Goal: Task Accomplishment & Management: Complete application form

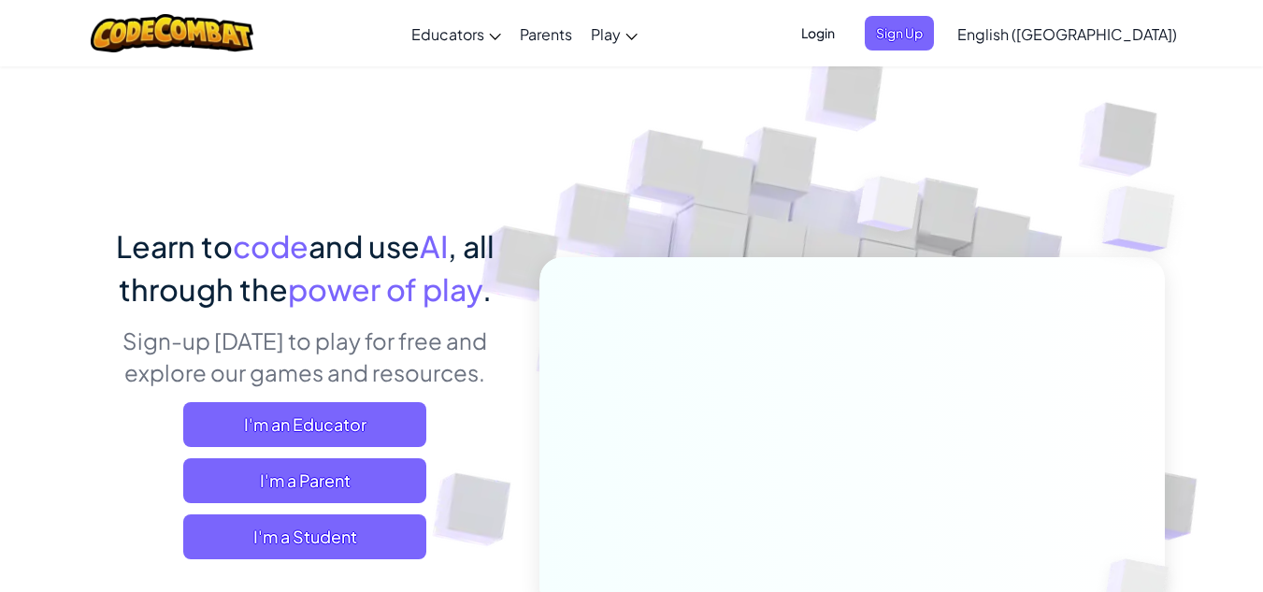
click at [846, 39] on span "Login" at bounding box center [818, 33] width 56 height 35
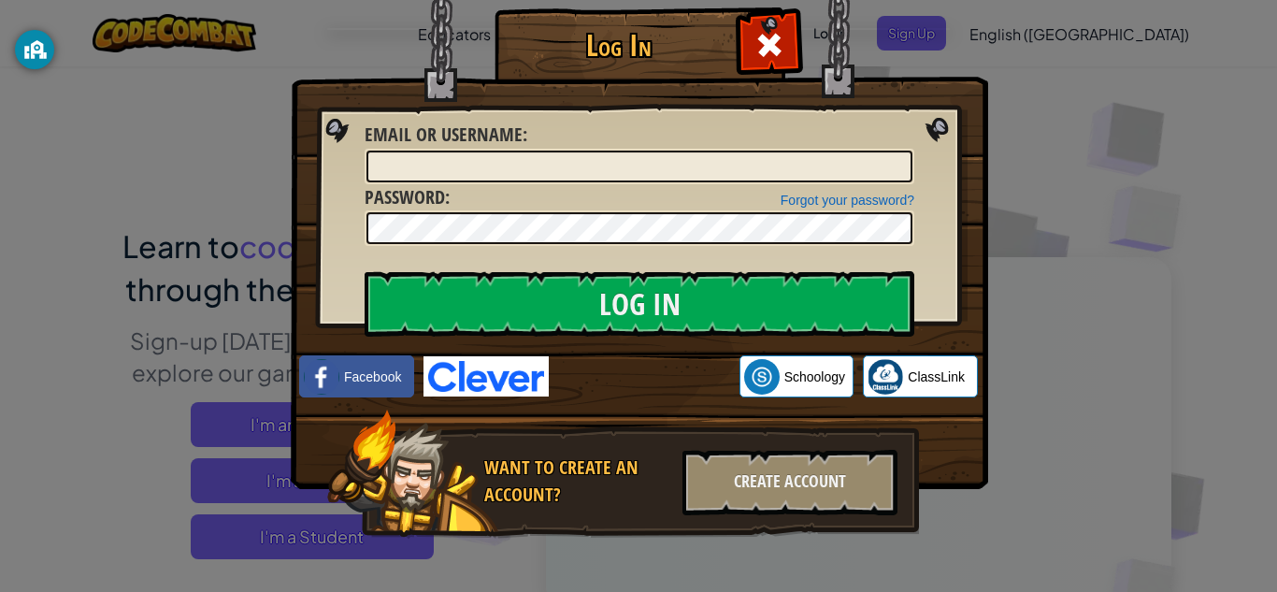
click at [1003, 358] on div "Log In Unknown Error Email or Username : Forgot your password? Password : Log I…" at bounding box center [638, 296] width 1277 height 592
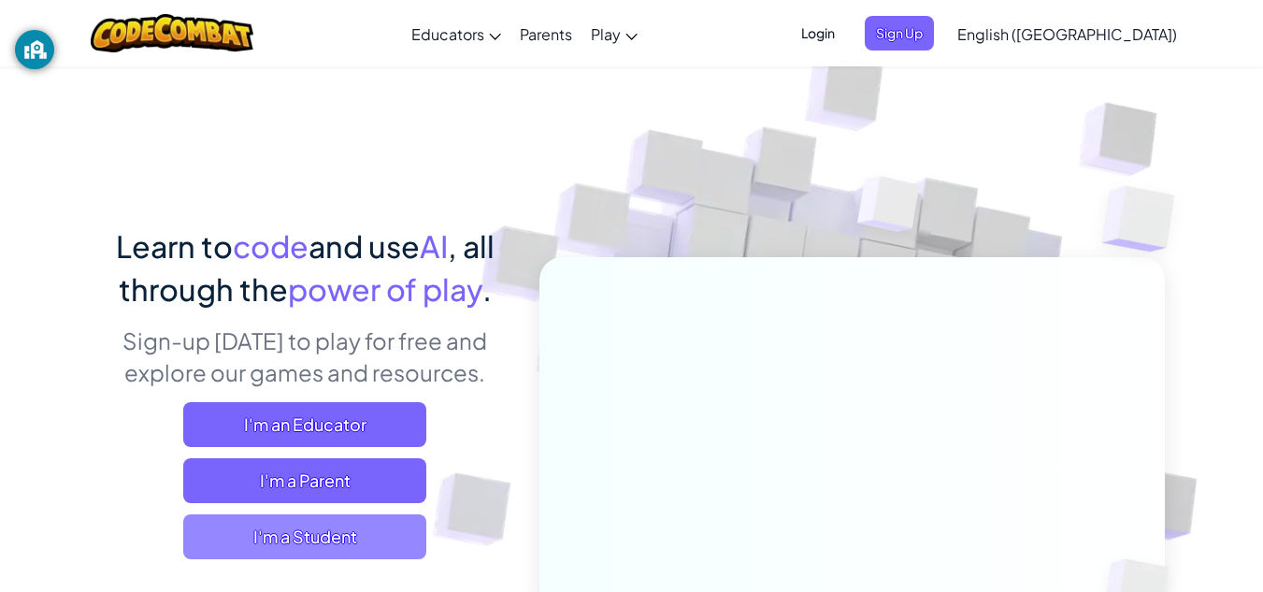
click at [363, 540] on span "I'm a Student" at bounding box center [304, 536] width 243 height 45
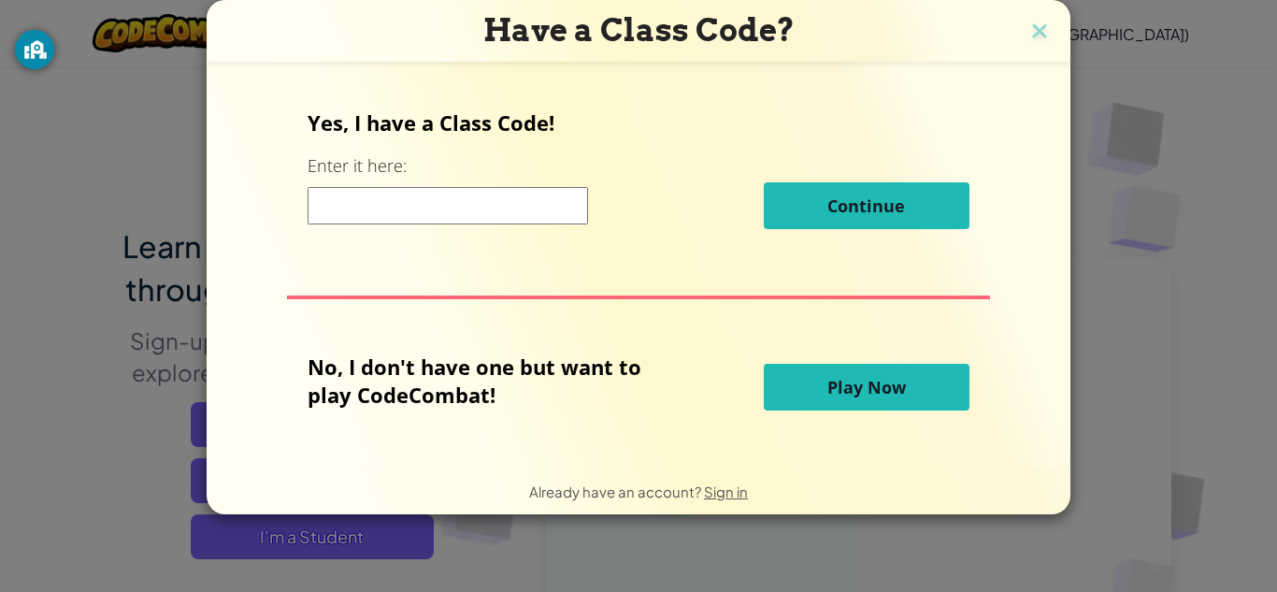
click at [405, 196] on input at bounding box center [448, 205] width 281 height 37
type input "LargeLifeHair"
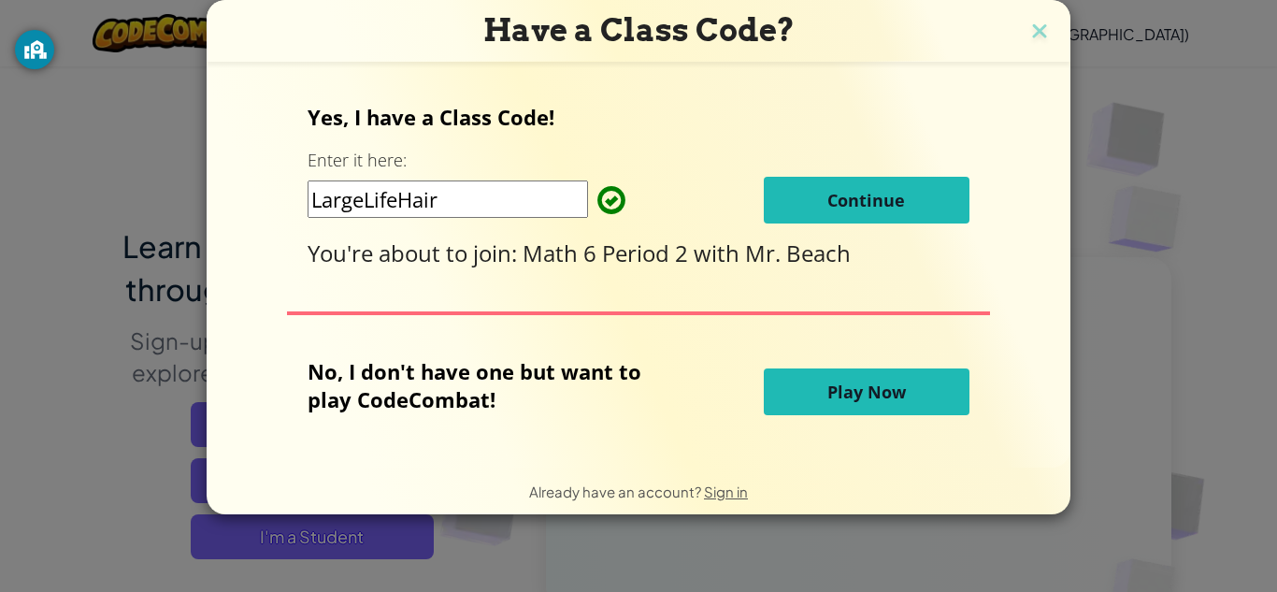
click at [839, 194] on span "Continue" at bounding box center [867, 200] width 78 height 22
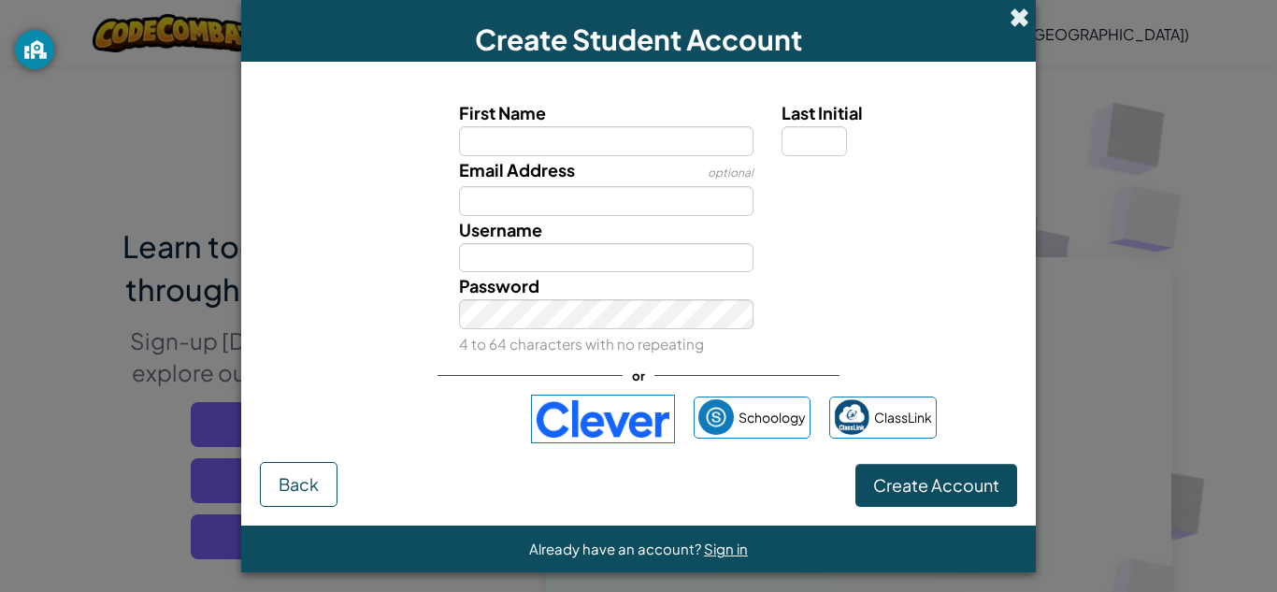
click at [1010, 20] on span at bounding box center [1020, 17] width 20 height 20
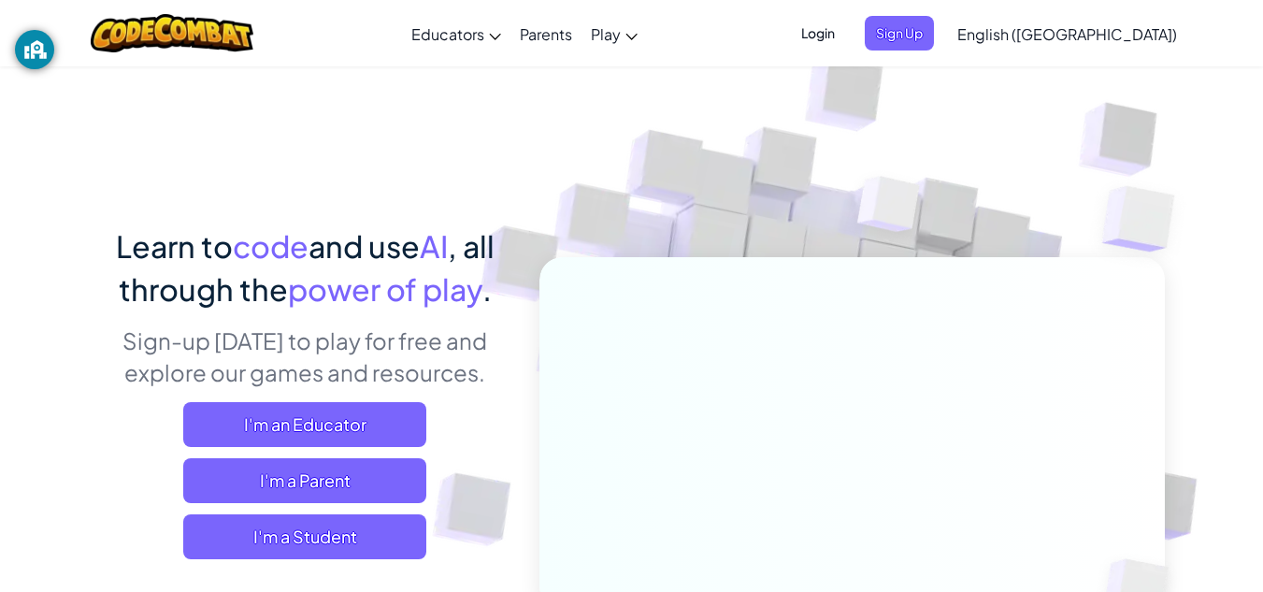
click at [846, 30] on span "Login" at bounding box center [818, 33] width 56 height 35
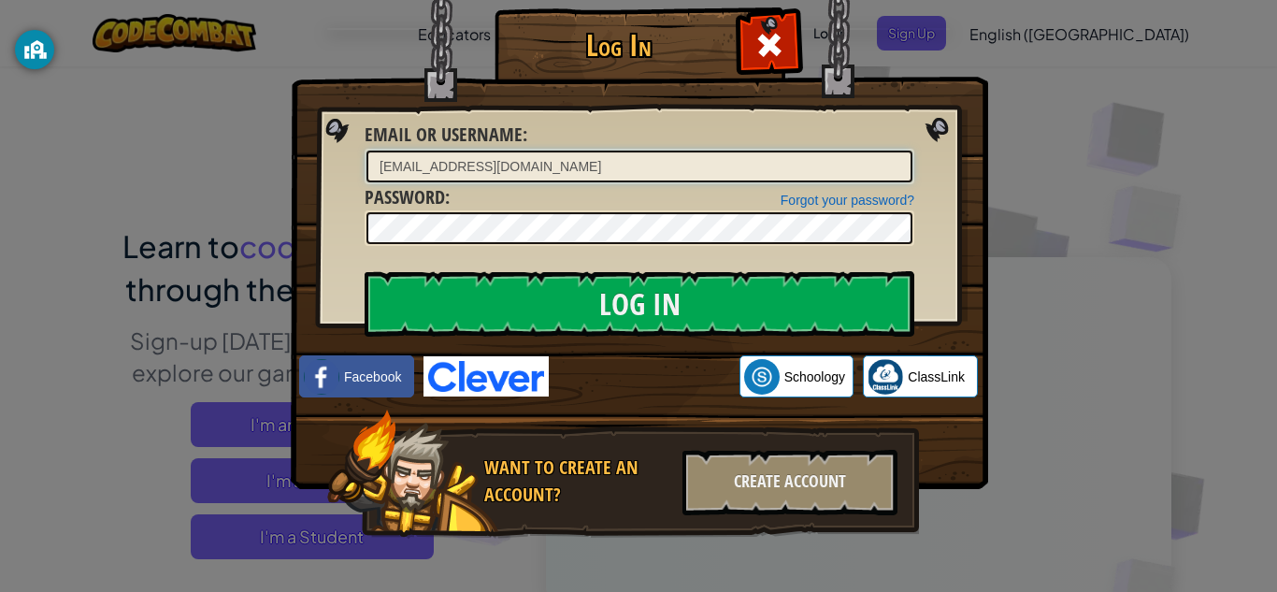
type input "[EMAIL_ADDRESS][DOMAIN_NAME]"
click at [365, 271] on input "Log In" at bounding box center [640, 303] width 550 height 65
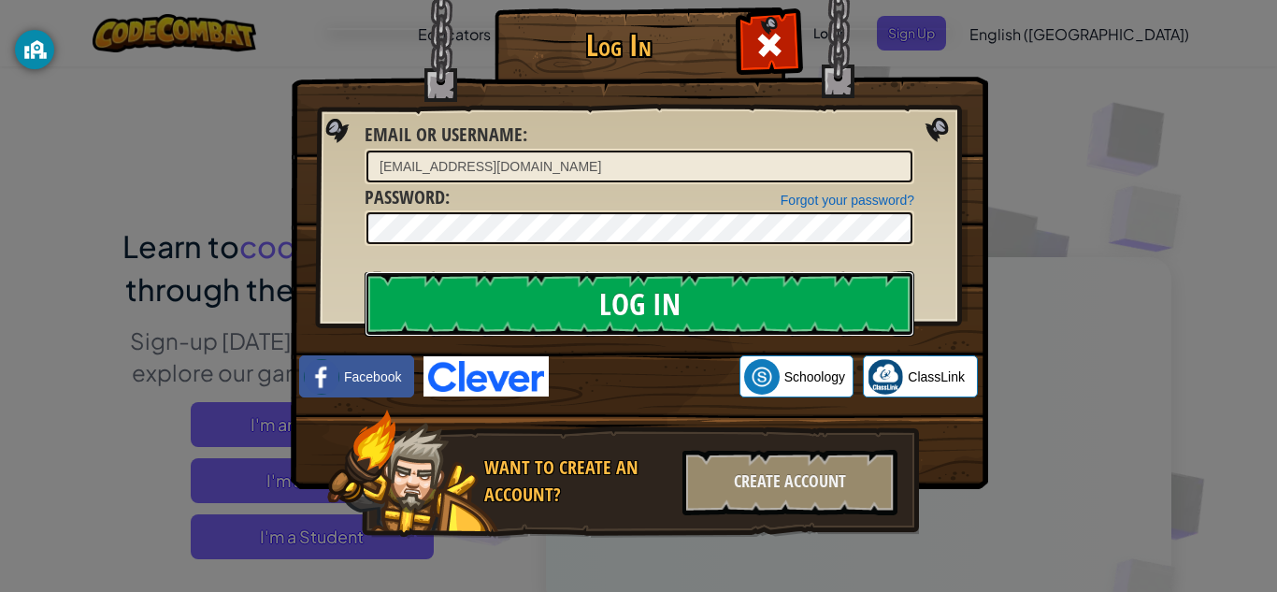
click at [556, 327] on input "Log In" at bounding box center [640, 303] width 550 height 65
click at [557, 297] on input "Log In" at bounding box center [640, 303] width 550 height 65
click at [557, 296] on input "Log In" at bounding box center [640, 303] width 550 height 65
